Goal: Information Seeking & Learning: Learn about a topic

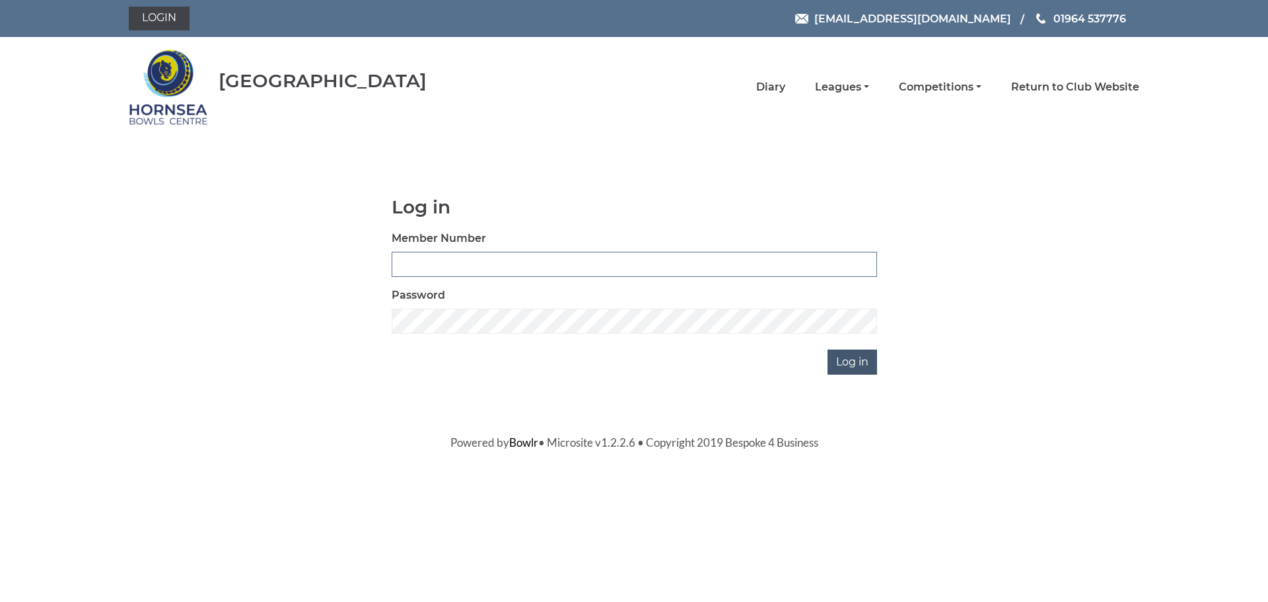
type input "0588"
click at [860, 357] on input "Log in" at bounding box center [853, 361] width 50 height 25
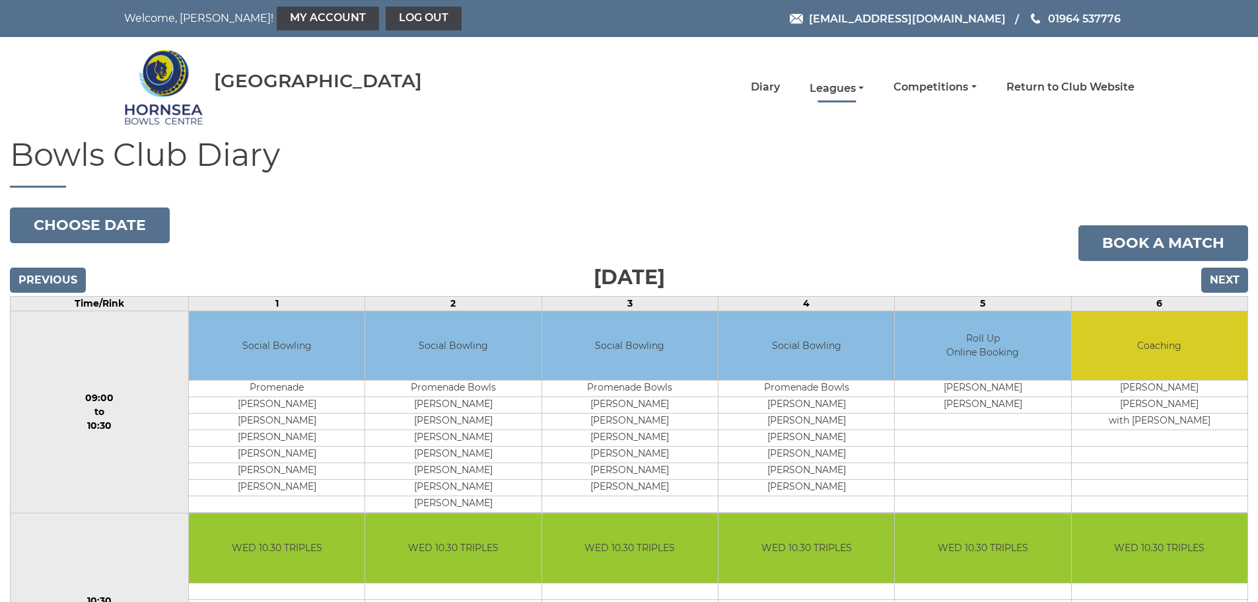
click at [863, 86] on link "Leagues" at bounding box center [837, 88] width 54 height 15
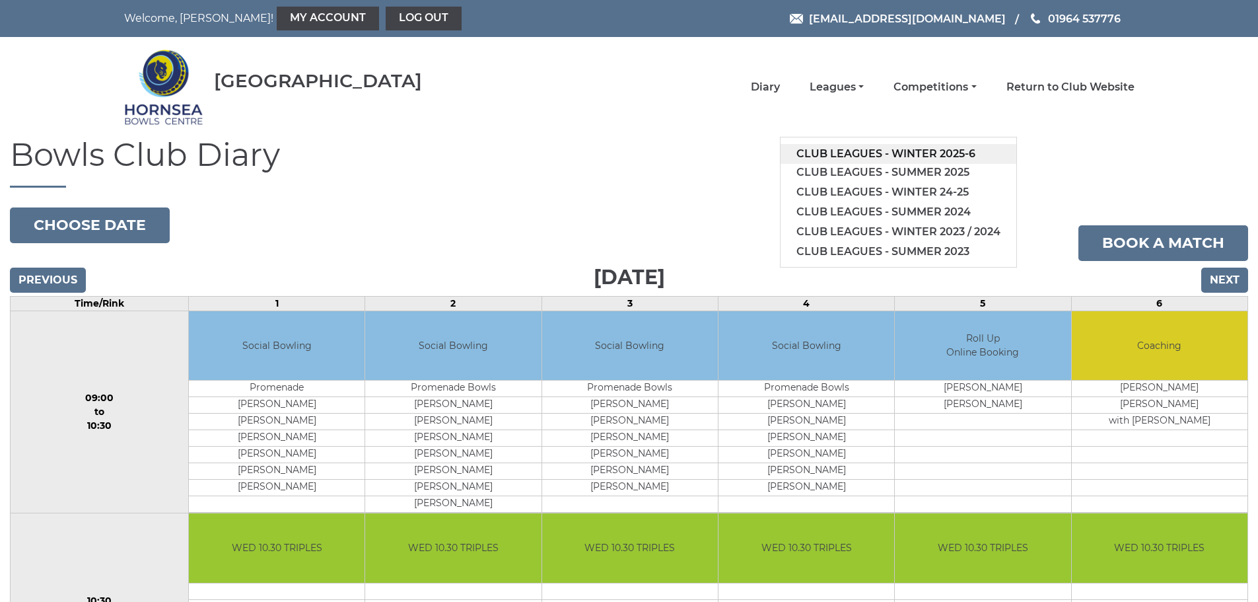
click at [856, 153] on link "Club leagues - Winter 2025-6" at bounding box center [899, 154] width 236 height 20
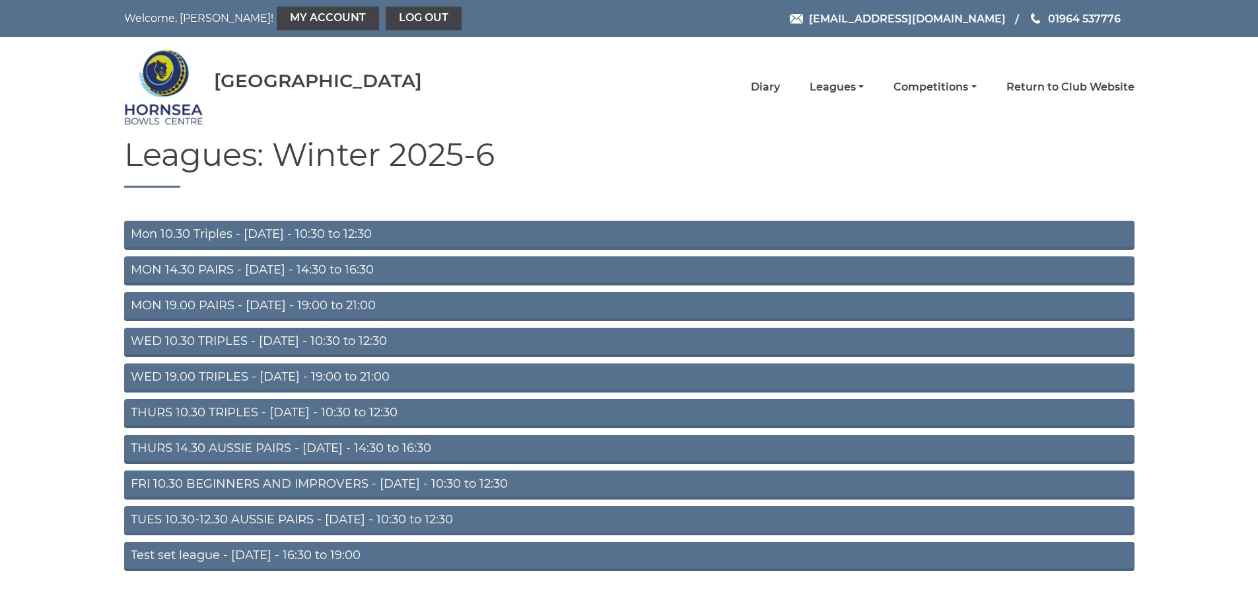
click at [284, 338] on link "WED 10.30 TRIPLES - Wednesday - 10:30 to 12:30" at bounding box center [629, 342] width 1011 height 29
click at [269, 372] on link "WED 19.00 TRIPLES - [DATE] - 19:00 to 21:00" at bounding box center [629, 377] width 1011 height 29
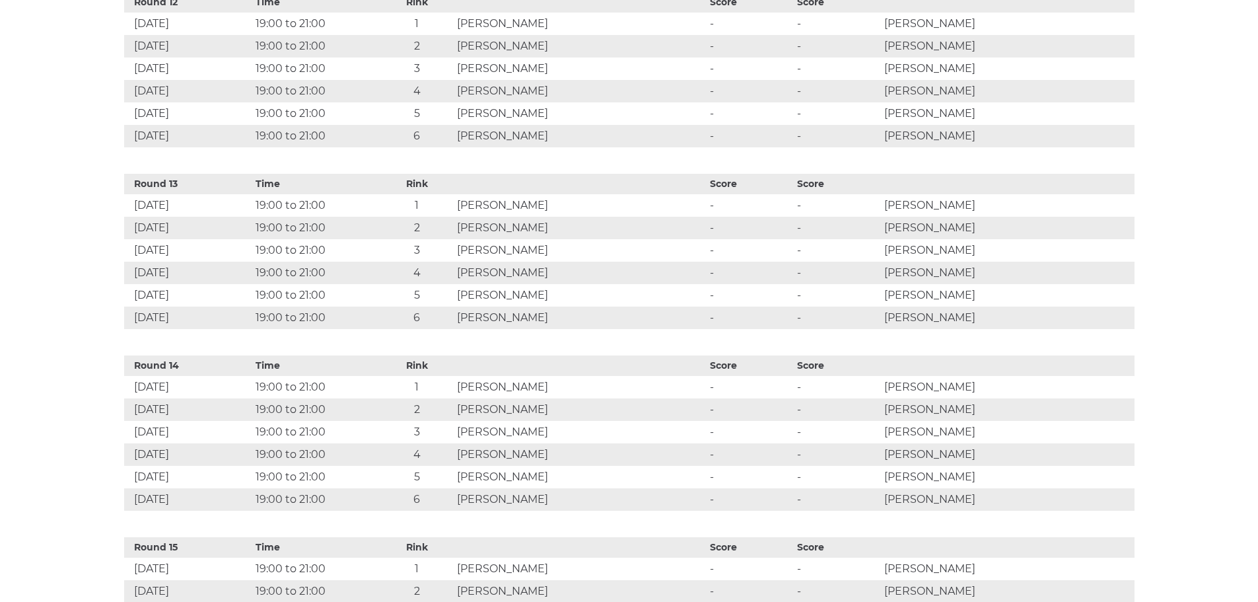
scroll to position [3171, 0]
